Goal: Transaction & Acquisition: Purchase product/service

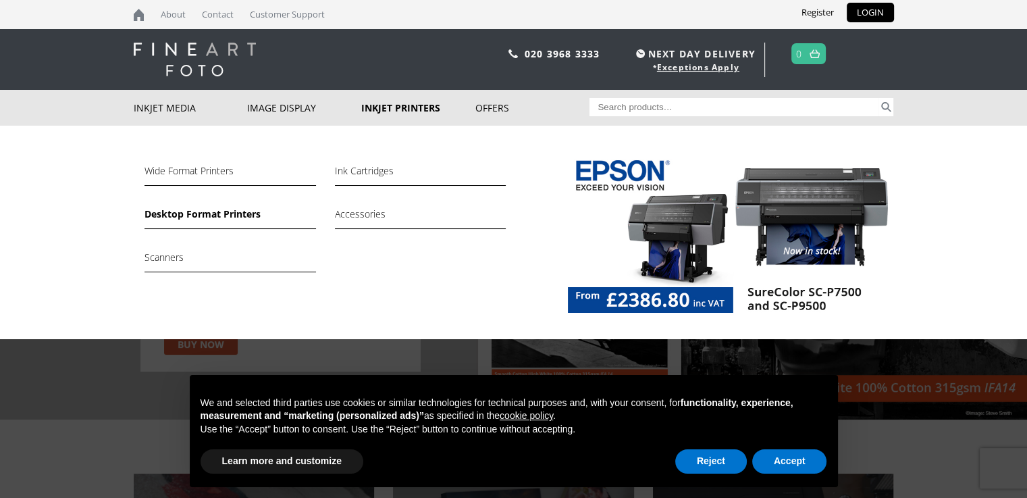
click at [250, 211] on link "Desktop Format Printers" at bounding box center [230, 217] width 171 height 23
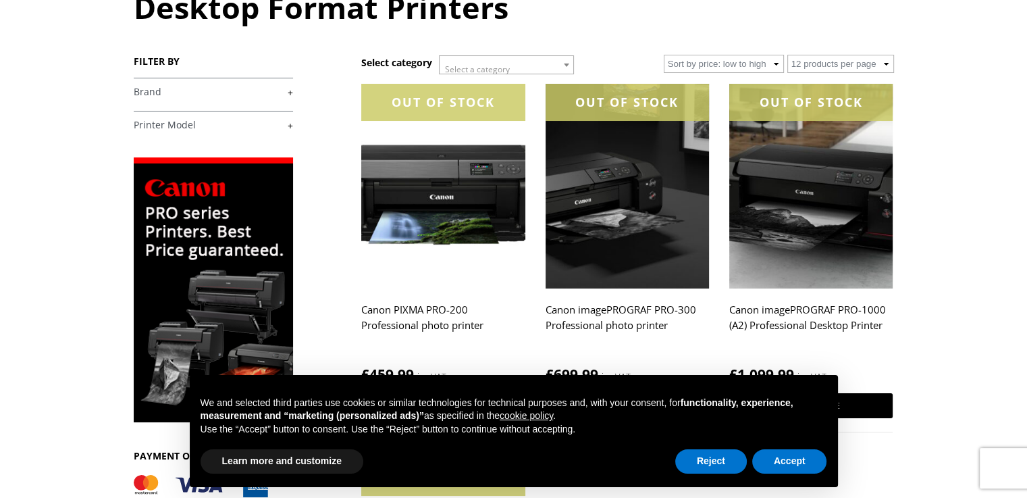
scroll to position [180, 0]
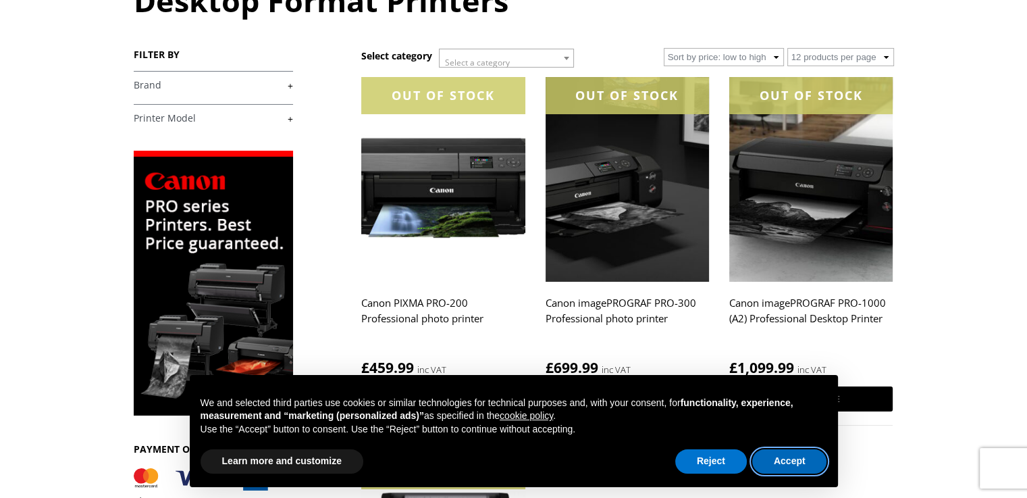
click at [787, 461] on button "Accept" at bounding box center [789, 461] width 75 height 24
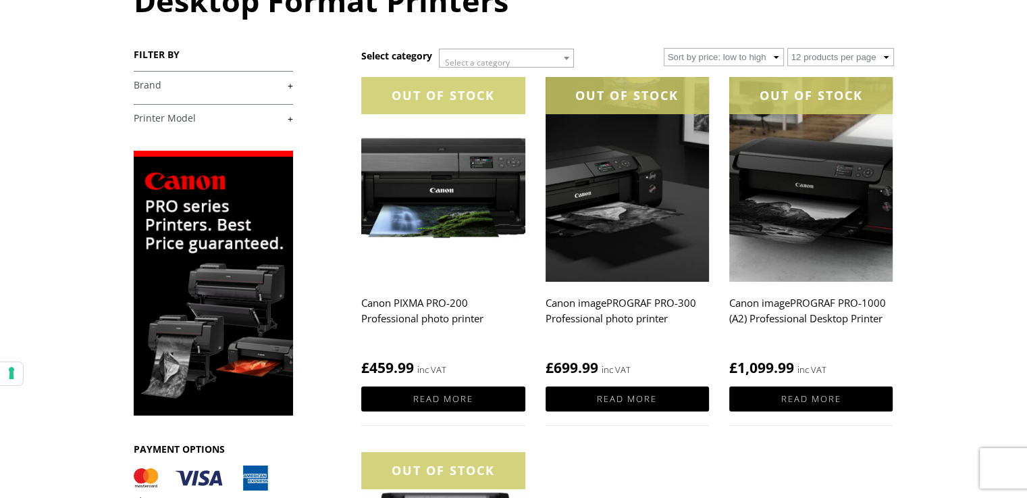
click at [629, 253] on img at bounding box center [627, 179] width 163 height 205
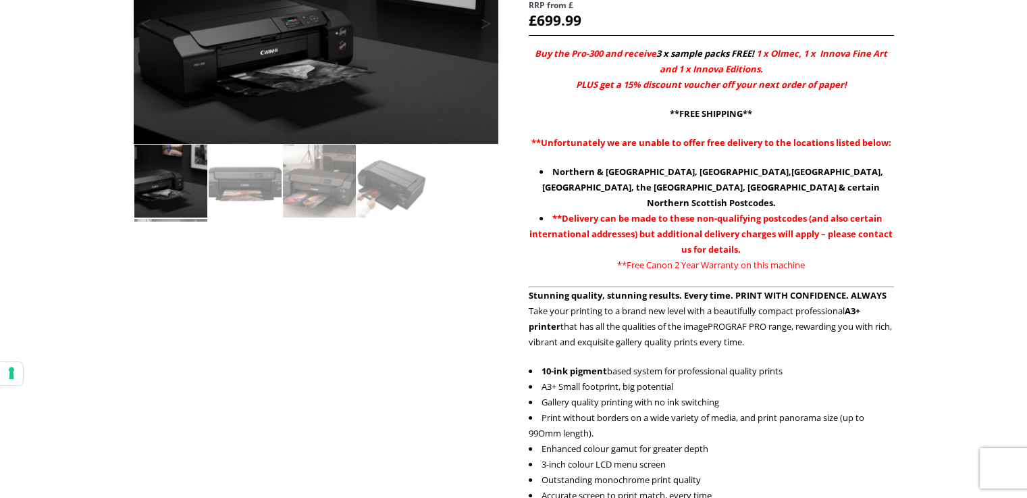
scroll to position [270, 0]
